Goal: Task Accomplishment & Management: Complete application form

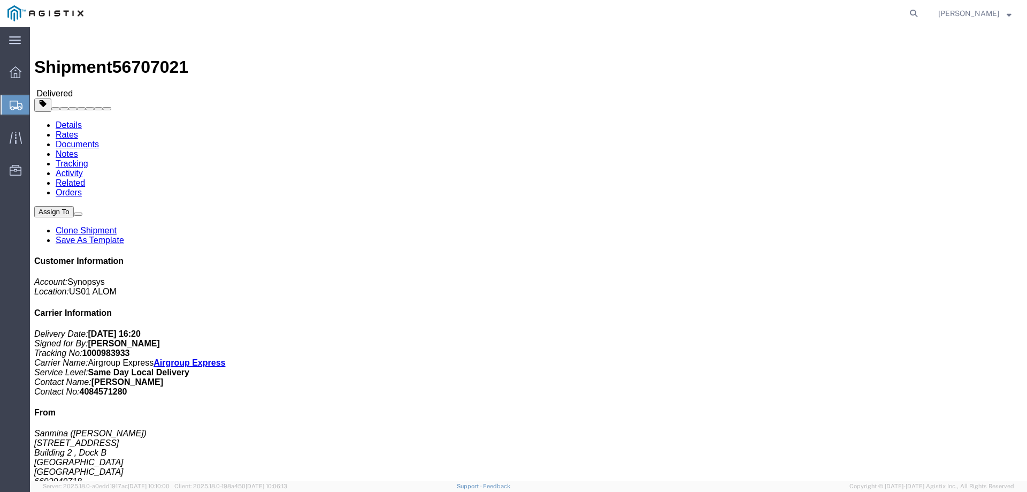
click at [0, 0] on span "Create from Template" at bounding box center [0, 0] width 0 height 0
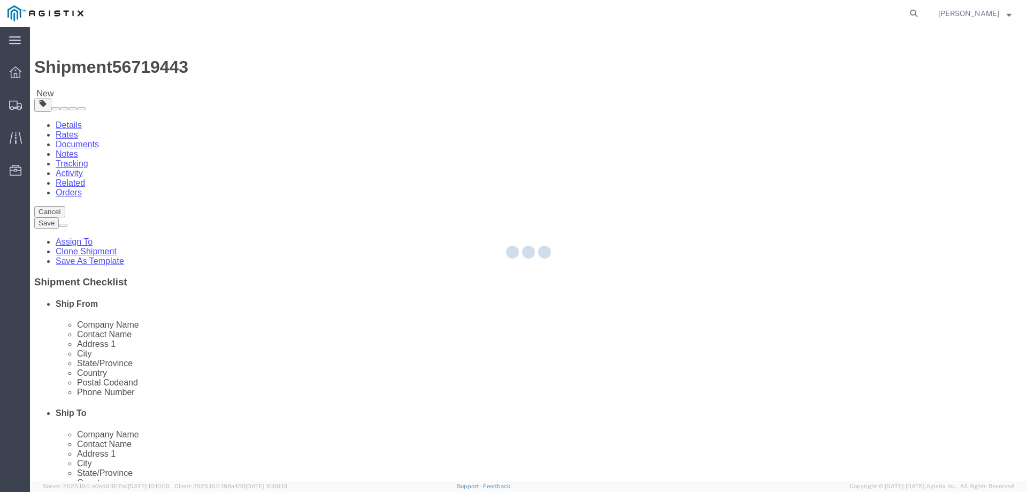
select select
select select "65511"
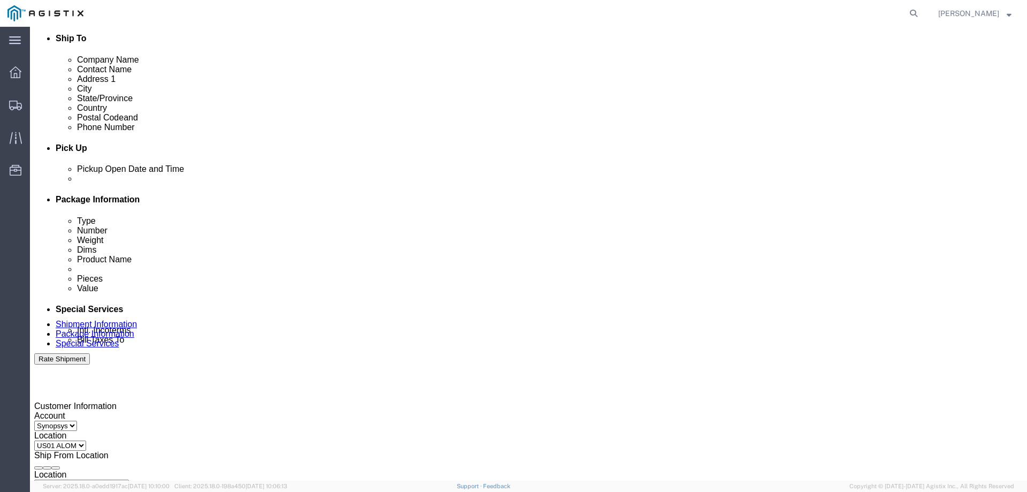
click div "[DATE] 2:30 PM"
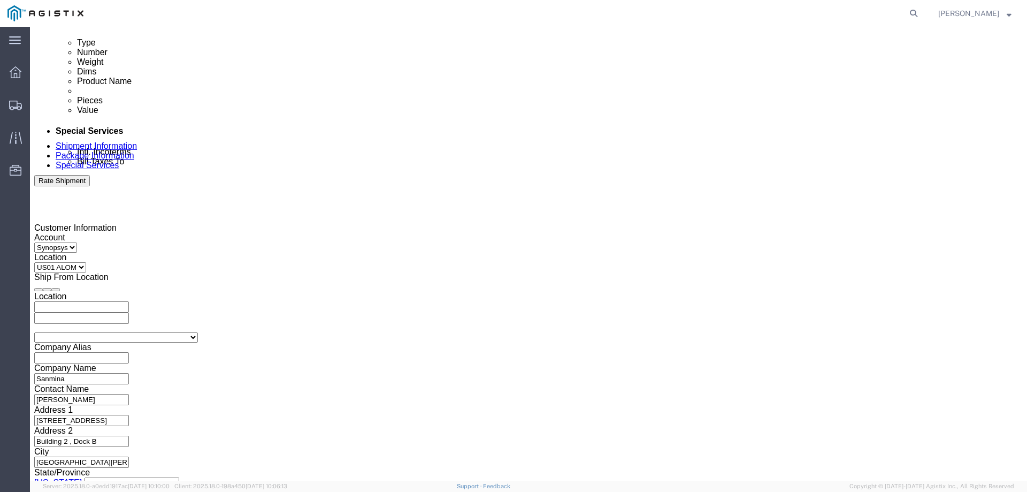
click button "Apply"
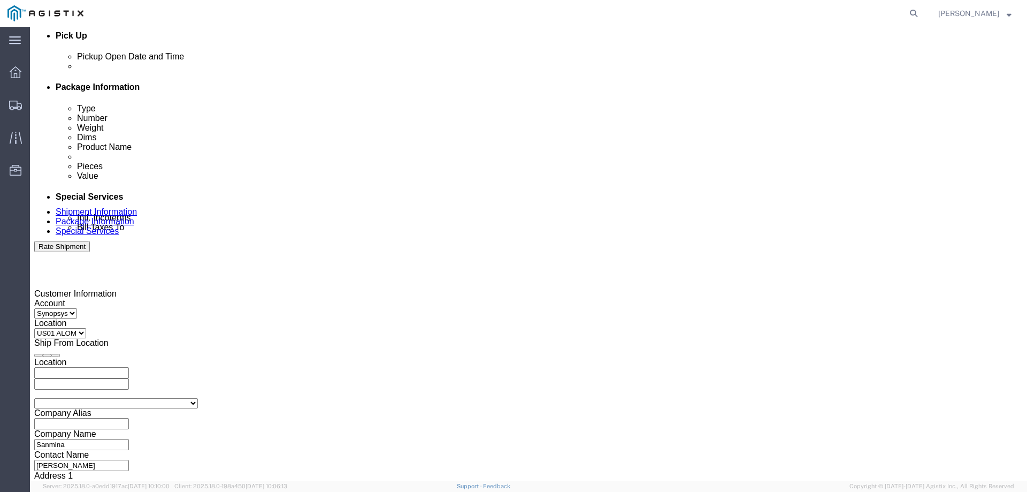
scroll to position [392, 0]
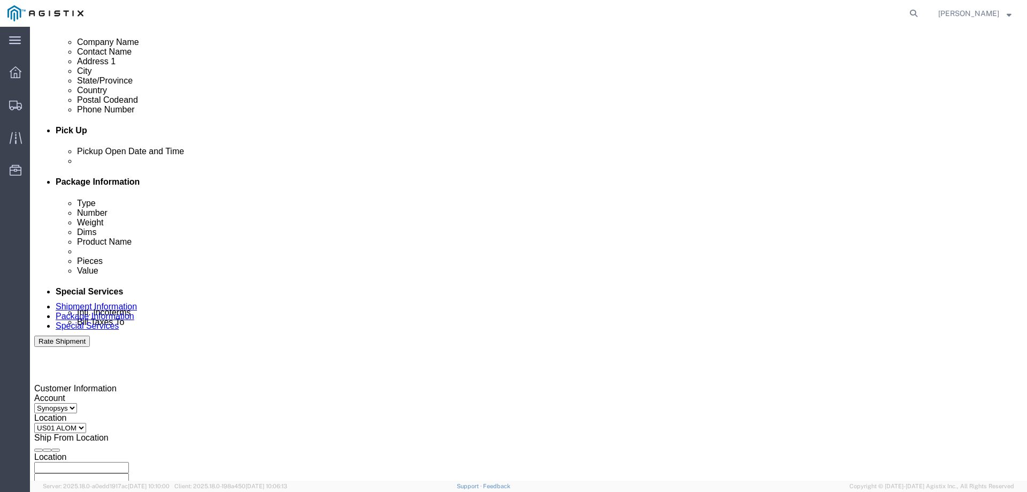
click div
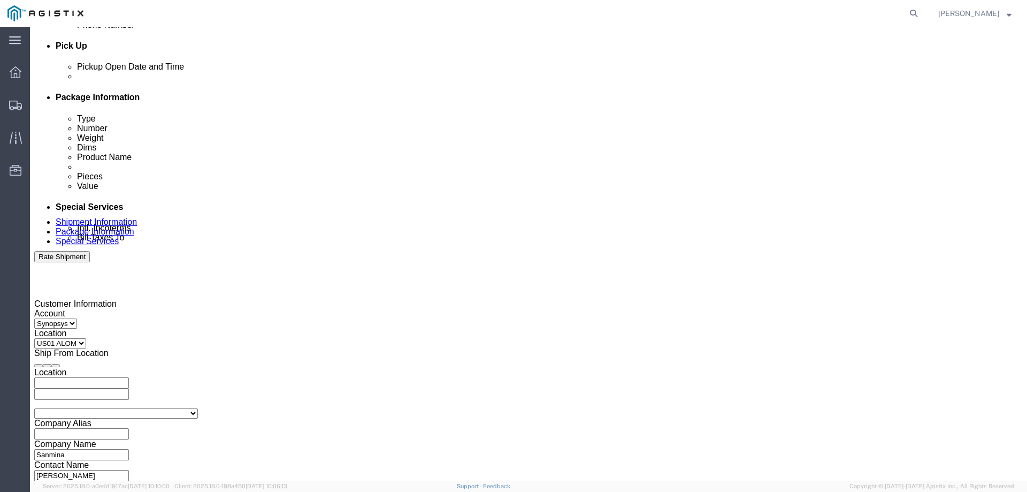
scroll to position [499, 0]
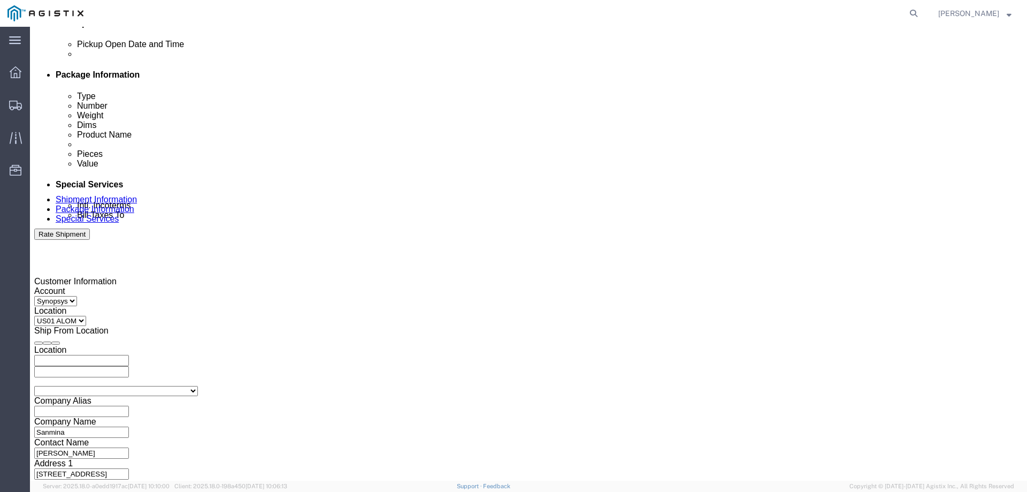
type input "3:01 PM"
click button "Apply"
click div
type input "4:00 PM"
click button "Apply"
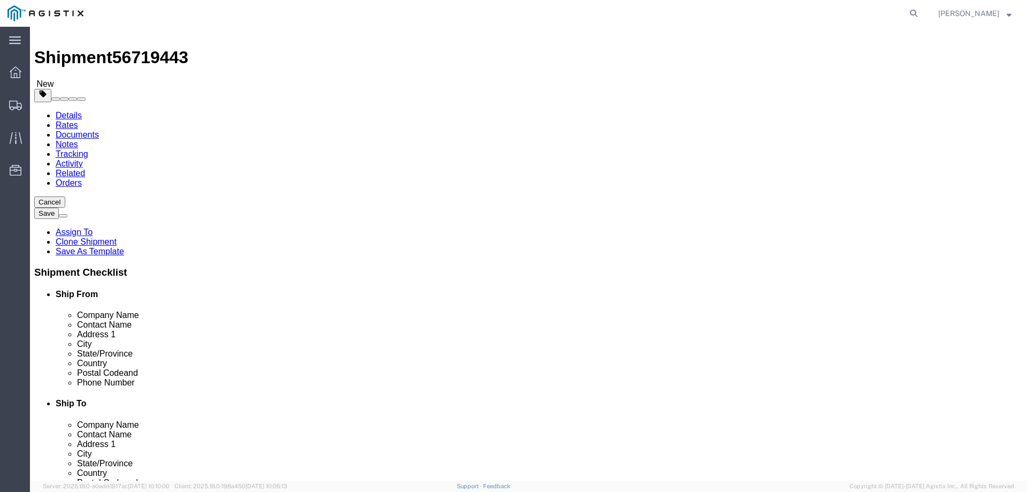
scroll to position [0, 0]
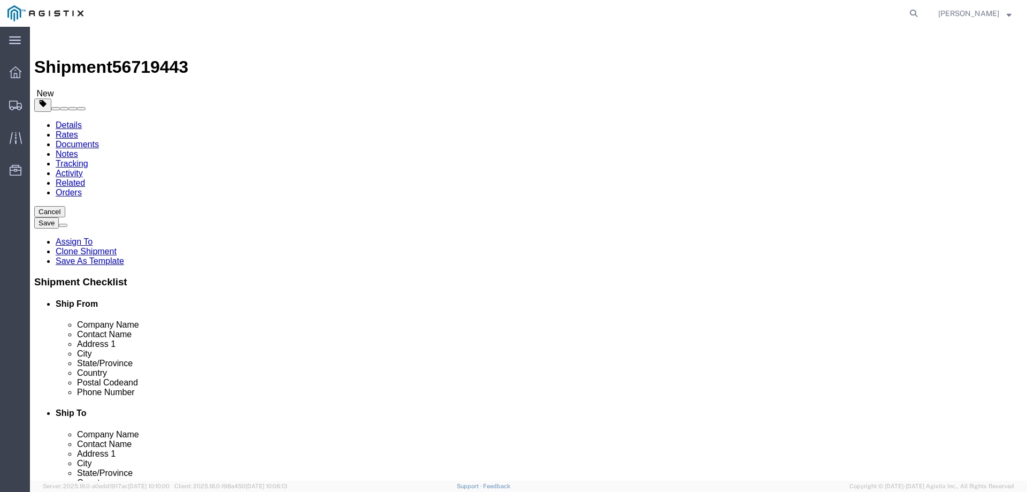
click link "Package Information"
click input "2"
type input "1"
click div "Package Type Select Bale(s) Basket(s) Bolt(s) Bottle(s) Buckets Bulk Bundle(s) …"
click input "2"
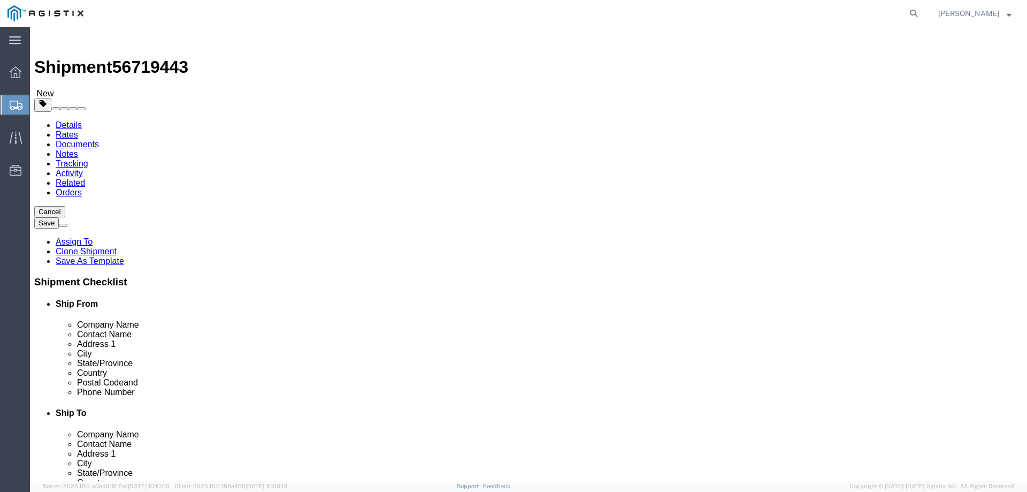
type input "1"
click dd "2.00 Each"
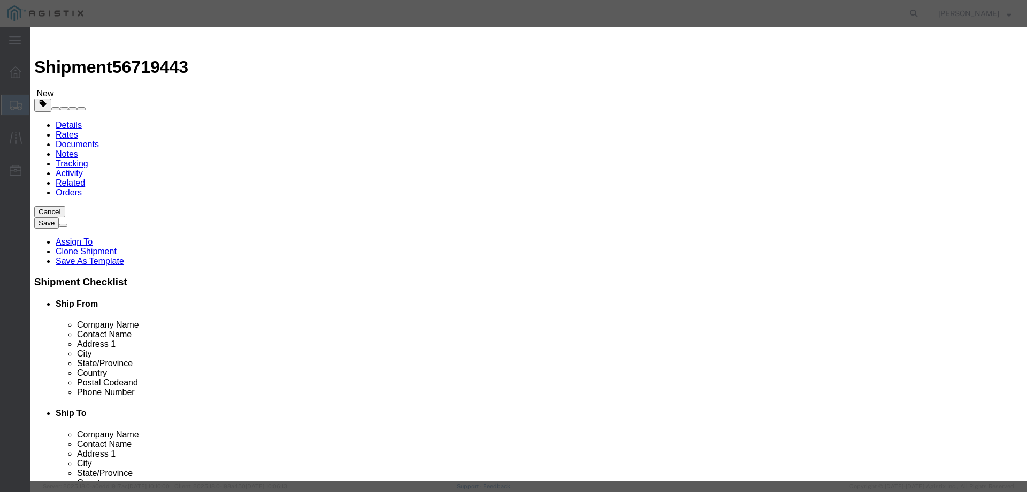
click input "2.00"
type input "2"
type input "1"
click textarea "SH100006855 REv2.0"
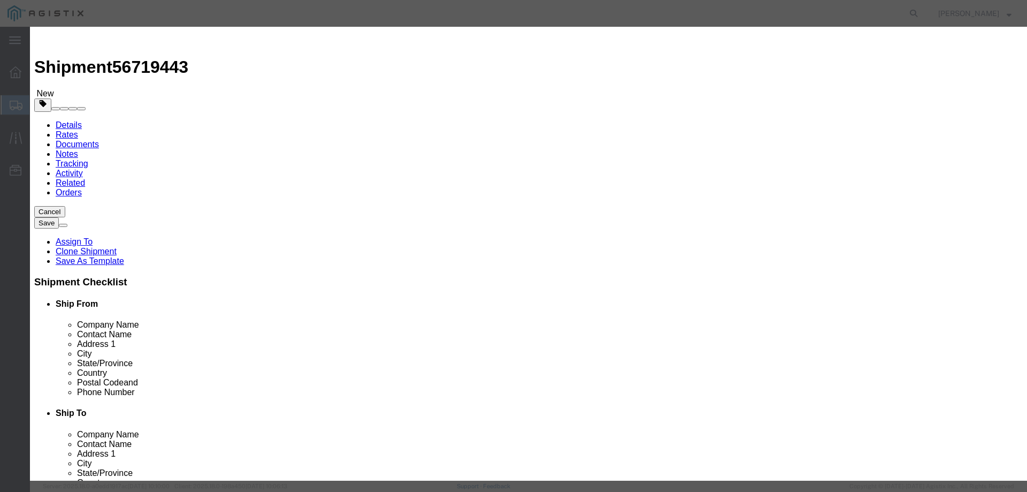
click textarea "SH100006855 REv2.0"
type textarea "RMA SH100006855 REV2.0"
click input "S/N: C066156, C066171"
click input "S/N: C0"
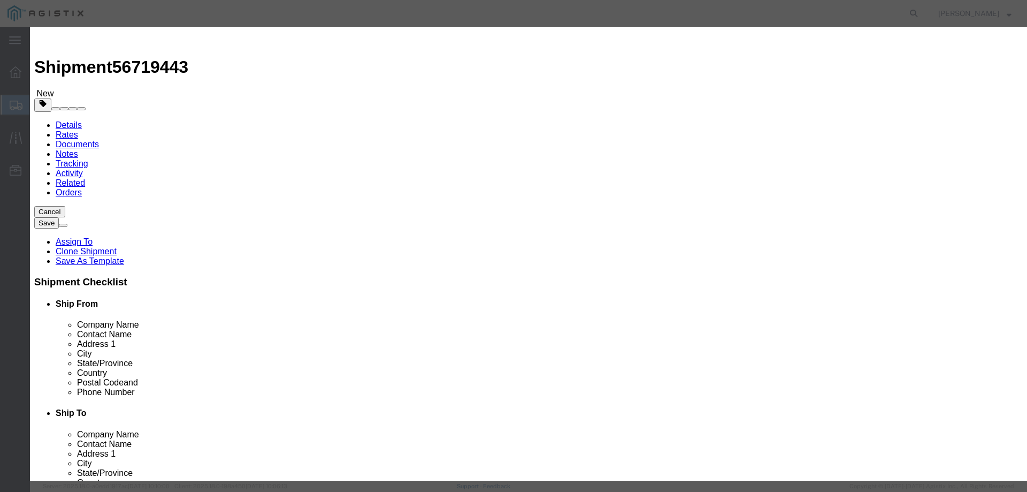
click input "RMA S/N: C0"
type input "RMA S/N: C022832"
click button "Save & Close"
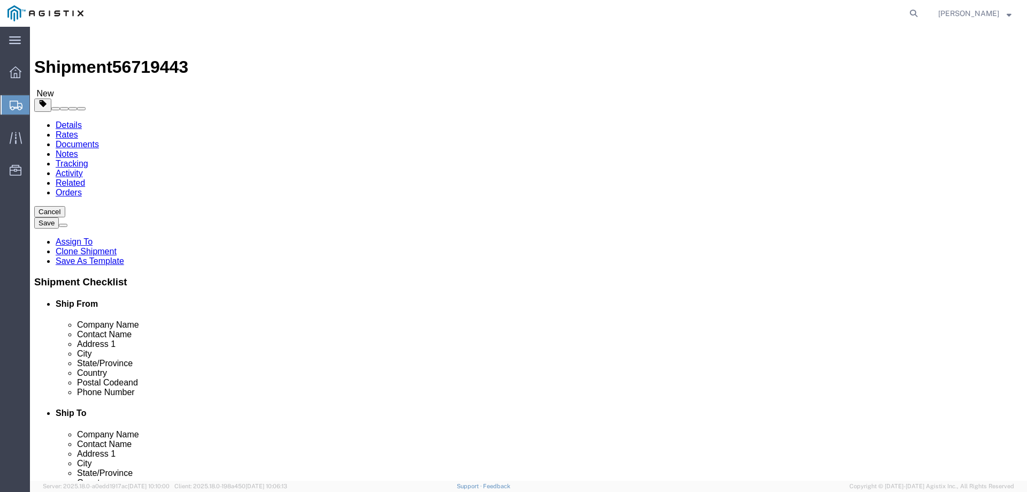
click div "Pieces: 1.00 Each Total value: 1.00 USD"
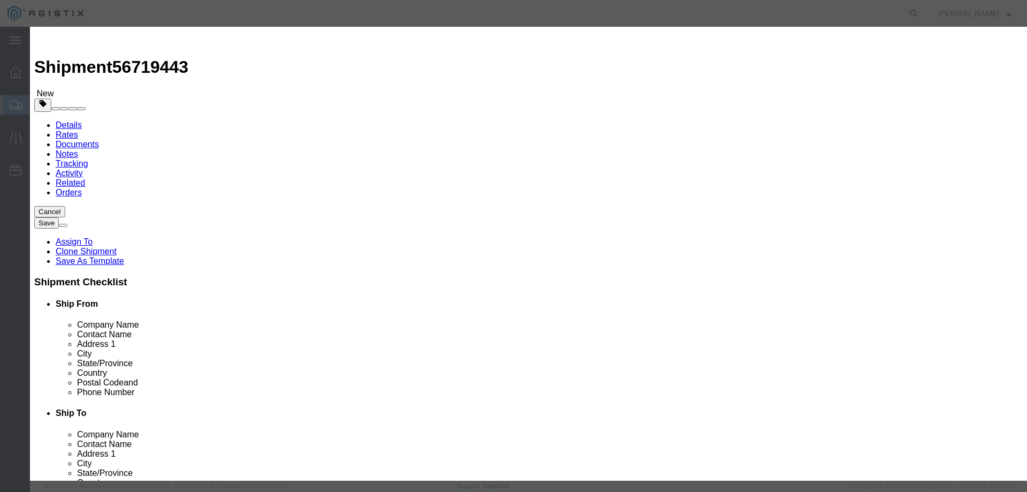
drag, startPoint x: 671, startPoint y: 155, endPoint x: 605, endPoint y: 160, distance: 66.0
click input "RMA S/N: C022832"
click button "Save & Close"
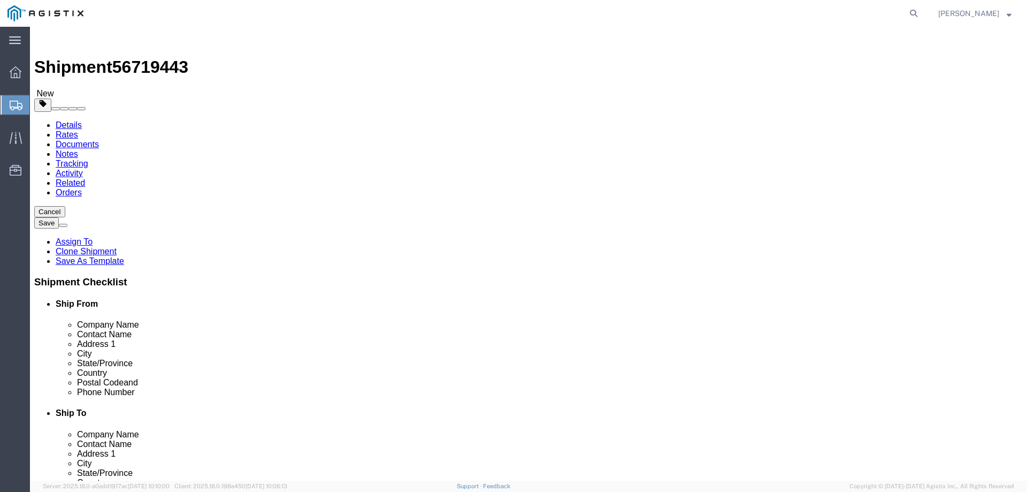
click link "Special Services"
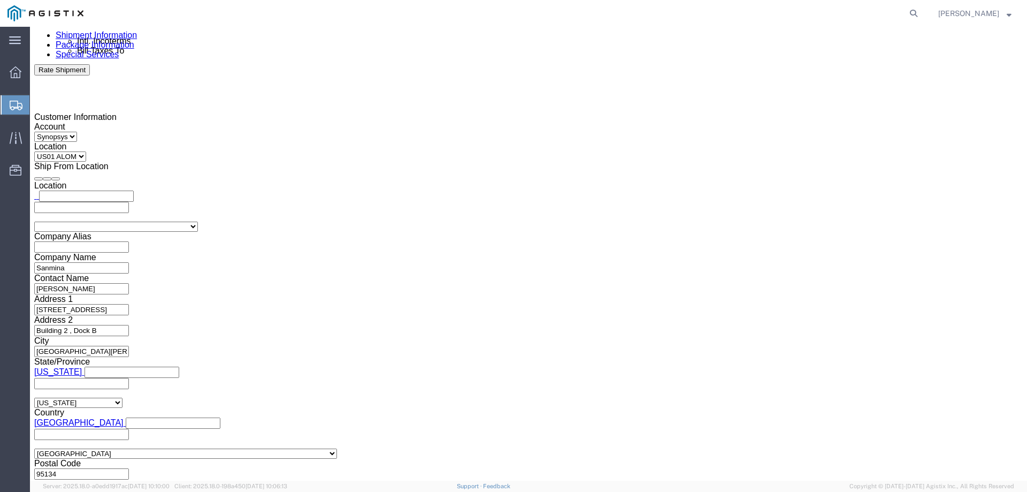
scroll to position [481, 0]
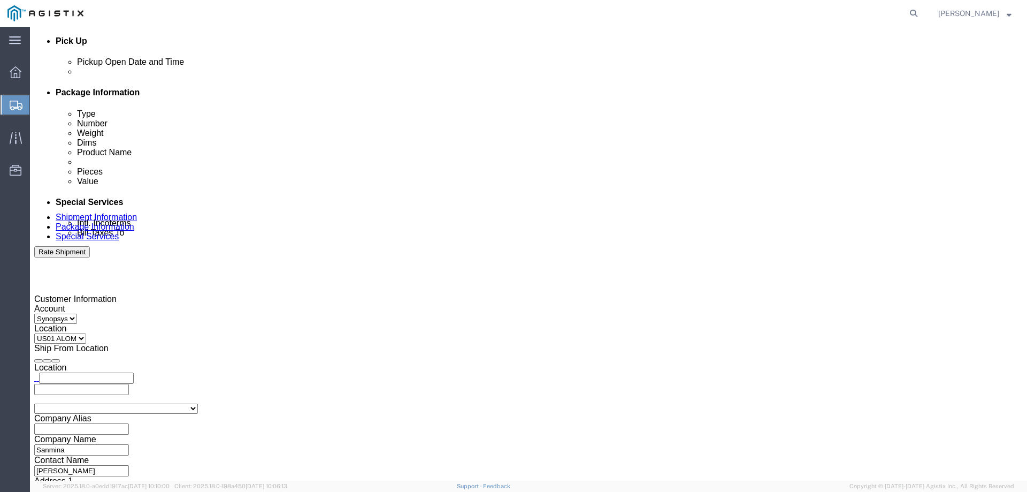
click textarea "S/N: C066156, C066171"
drag, startPoint x: 589, startPoint y: 323, endPoint x: 520, endPoint y: 332, distance: 69.6
click div "S/N: C066156, C066171"
paste textarea "RMA S/N: C022832"
type textarea "RMA S/N: C022832"
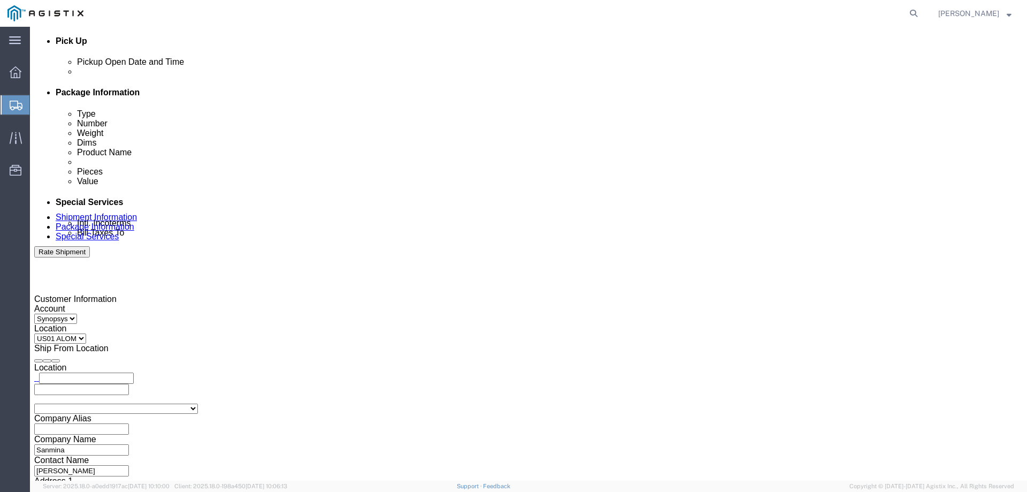
click div "Message S/N: C066156, C066171"
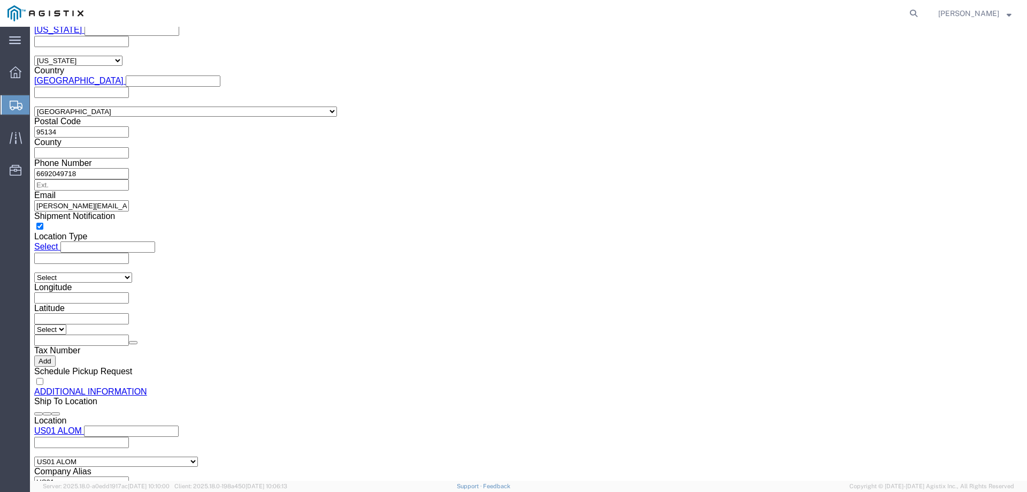
scroll to position [1064, 0]
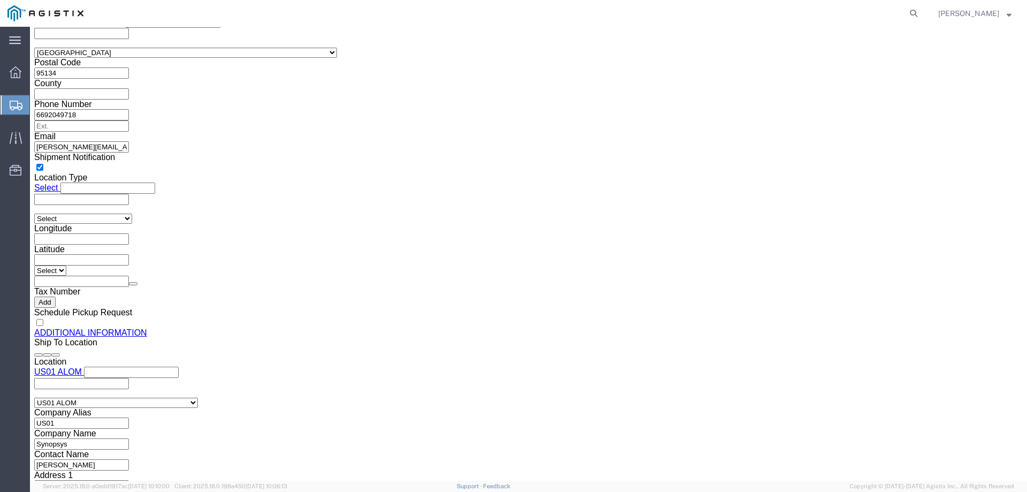
click button "Rate Shipment"
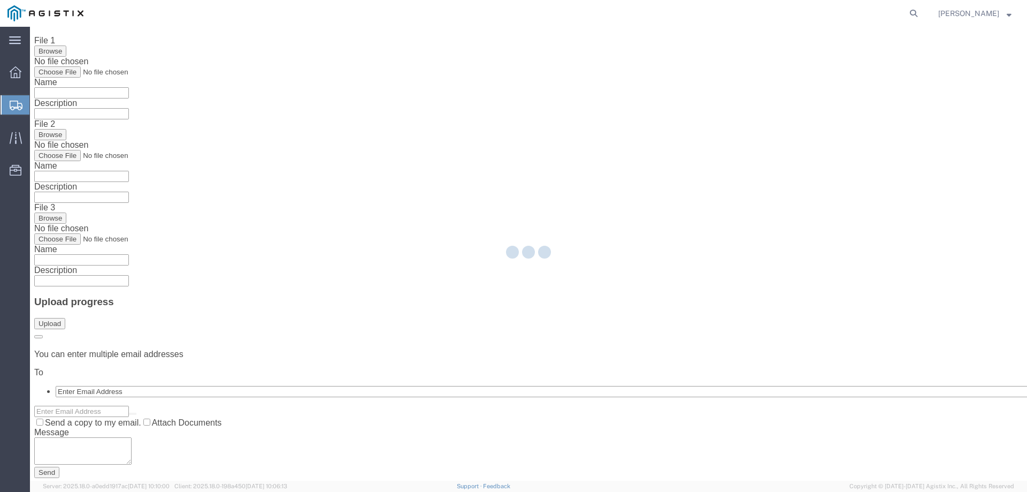
scroll to position [0, 0]
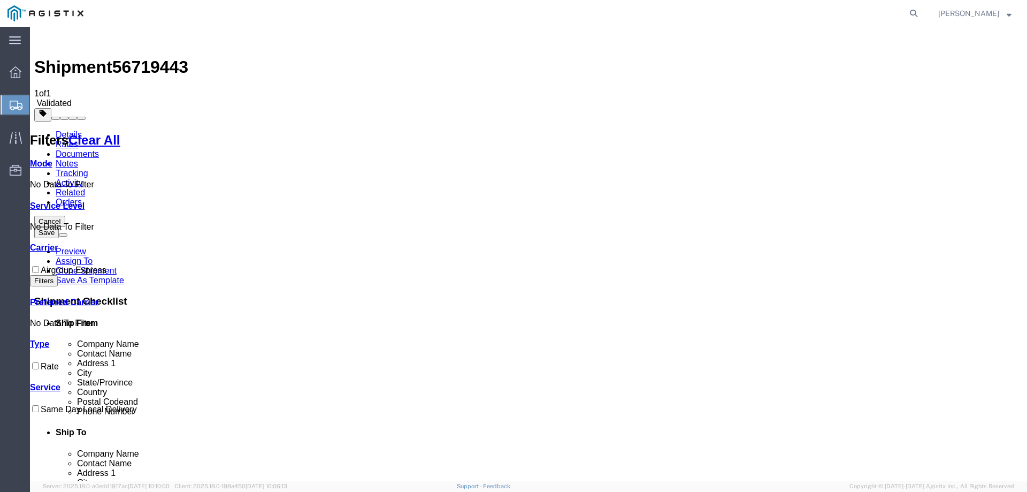
checkbox input "true"
